Goal: Information Seeking & Learning: Learn about a topic

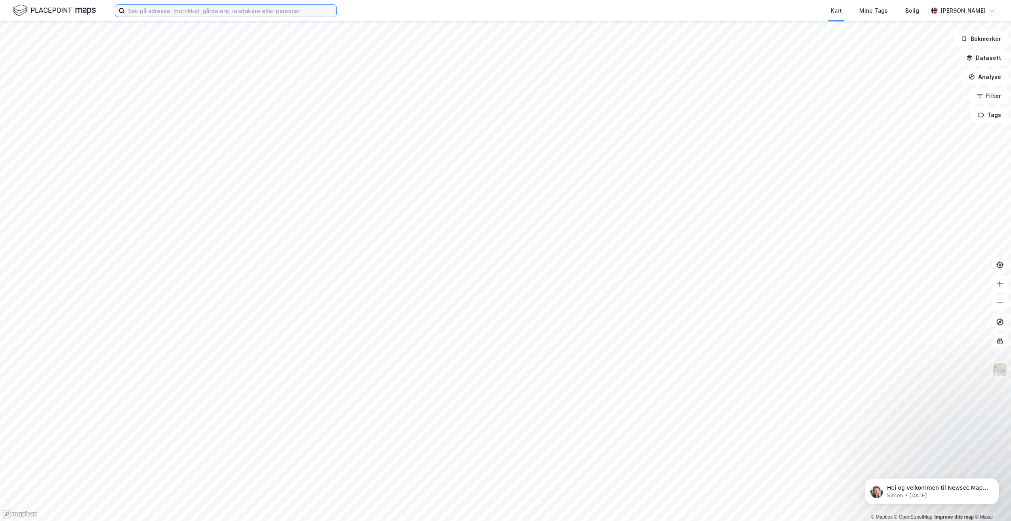
click at [158, 11] on input at bounding box center [231, 11] width 212 height 12
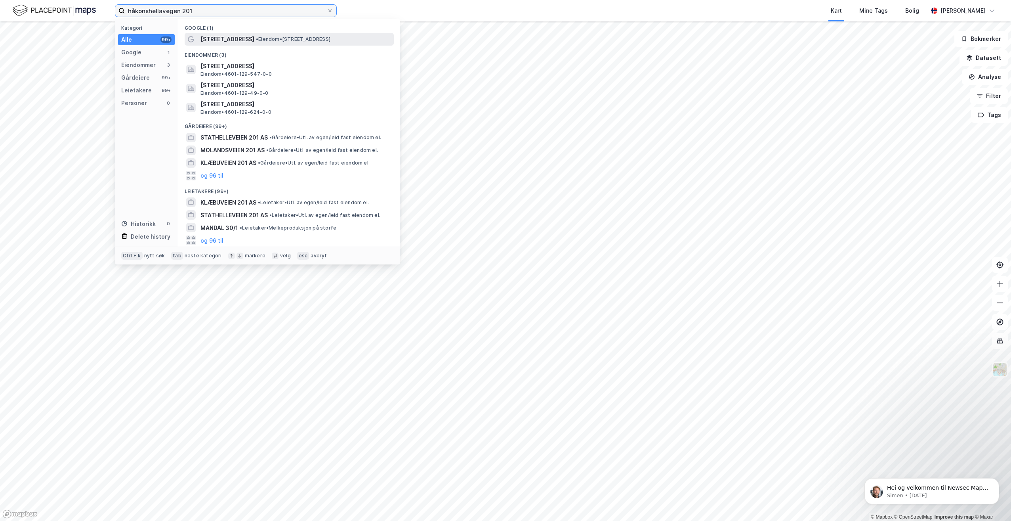
type input "håkonshellavegen 201"
click at [322, 37] on span "• Eiendom • [STREET_ADDRESS]" at bounding box center [293, 39] width 74 height 6
